Goal: Information Seeking & Learning: Learn about a topic

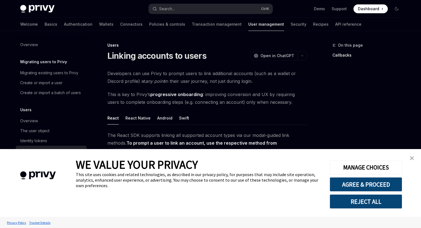
type textarea "*"
click at [372, 186] on button "AGREE & PROCEED" at bounding box center [365, 185] width 72 height 14
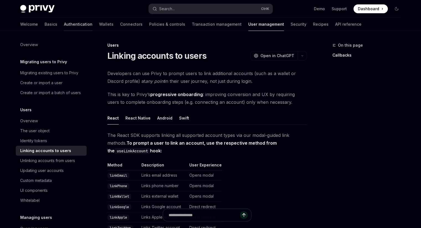
click at [64, 23] on link "Authentication" at bounding box center [78, 24] width 28 height 13
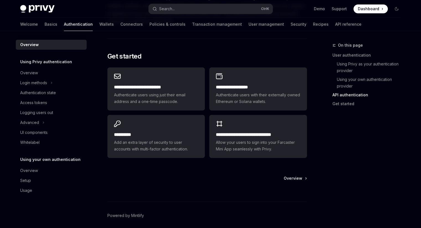
scroll to position [451, 0]
click at [99, 26] on link "Wallets" at bounding box center [106, 24] width 14 height 13
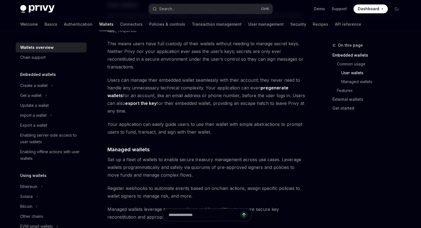
scroll to position [460, 0]
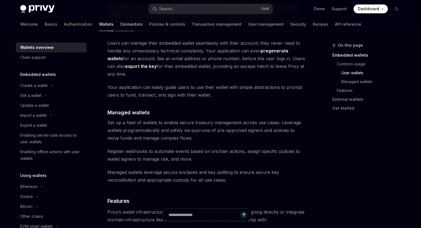
click at [120, 21] on link "Connectors" at bounding box center [131, 24] width 22 height 13
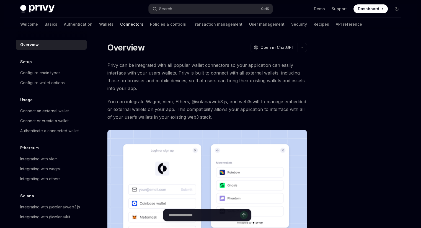
scroll to position [133, 0]
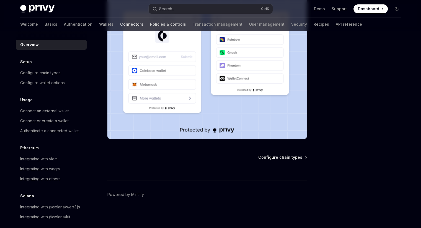
click at [150, 25] on link "Policies & controls" at bounding box center [168, 24] width 36 height 13
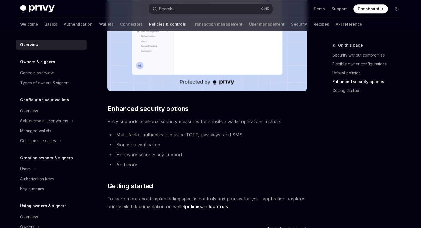
scroll to position [481, 0]
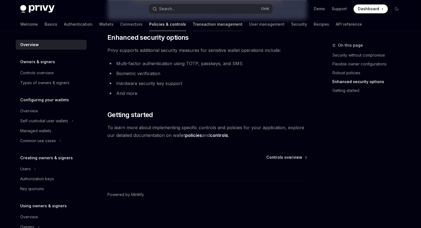
click at [193, 26] on link "Transaction management" at bounding box center [218, 24] width 50 height 13
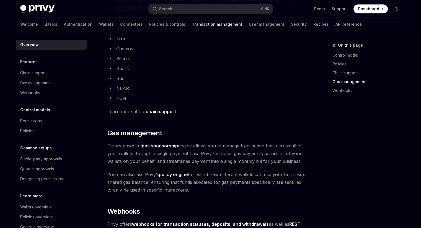
scroll to position [525, 0]
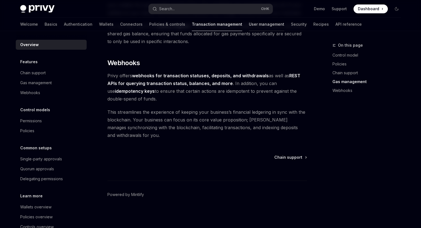
click at [249, 27] on link "User management" at bounding box center [266, 24] width 35 height 13
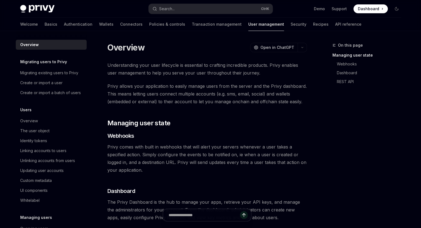
scroll to position [122, 0]
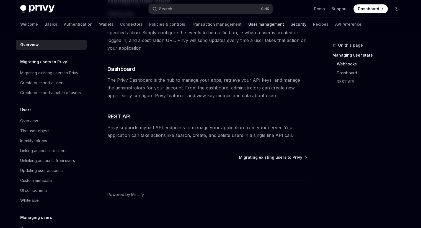
click at [290, 26] on link "Security" at bounding box center [298, 24] width 16 height 13
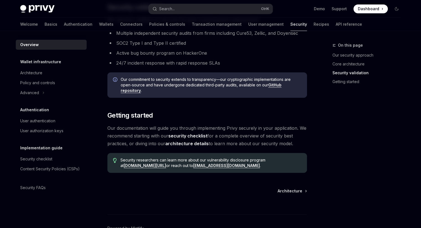
scroll to position [415, 0]
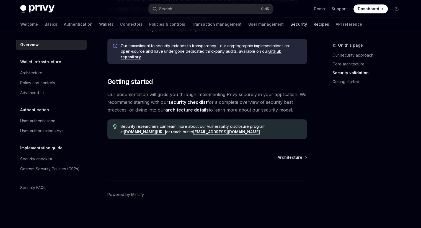
click at [313, 26] on link "Recipes" at bounding box center [320, 24] width 15 height 13
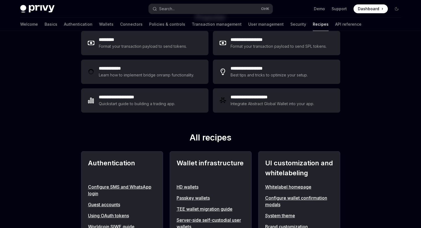
scroll to position [132, 0]
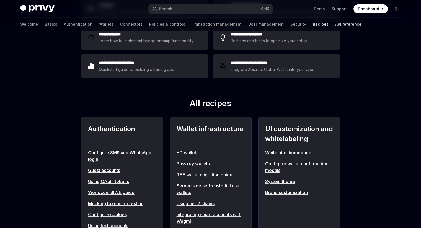
click at [335, 28] on link "API reference" at bounding box center [348, 24] width 26 height 13
type textarea "*"
